Goal: Task Accomplishment & Management: Use online tool/utility

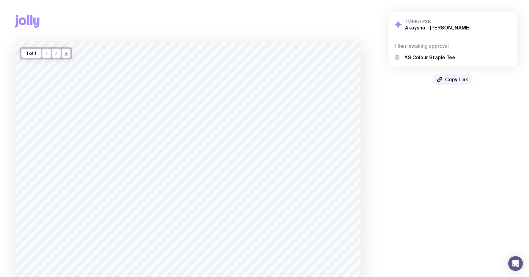
click at [23, 26] on icon at bounding box center [27, 21] width 25 height 13
